Goal: Register for event/course

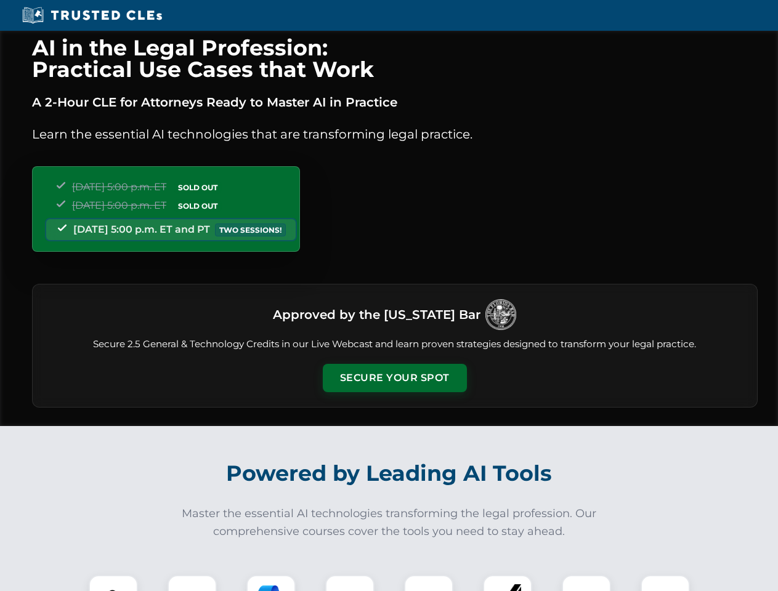
click at [394, 378] on button "Secure Your Spot" at bounding box center [395, 378] width 144 height 28
click at [113, 583] on img at bounding box center [113, 600] width 36 height 36
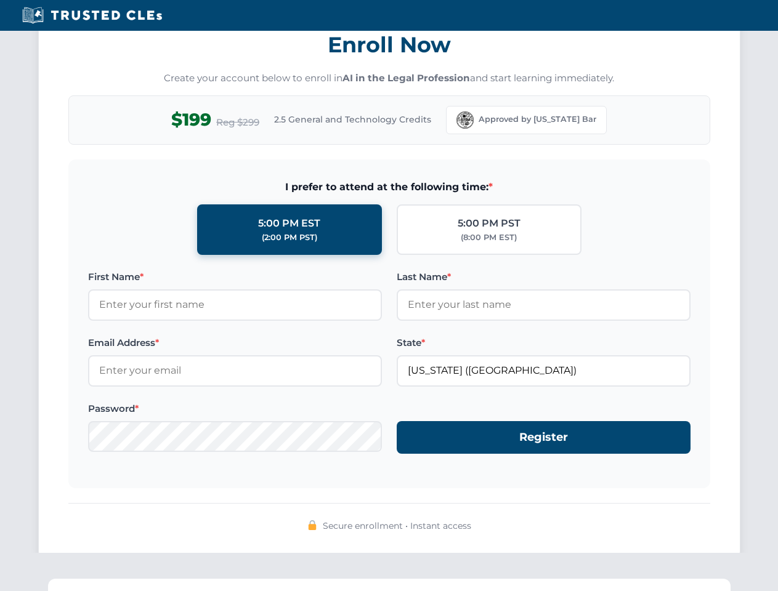
scroll to position [1209, 0]
